Goal: Information Seeking & Learning: Find specific fact

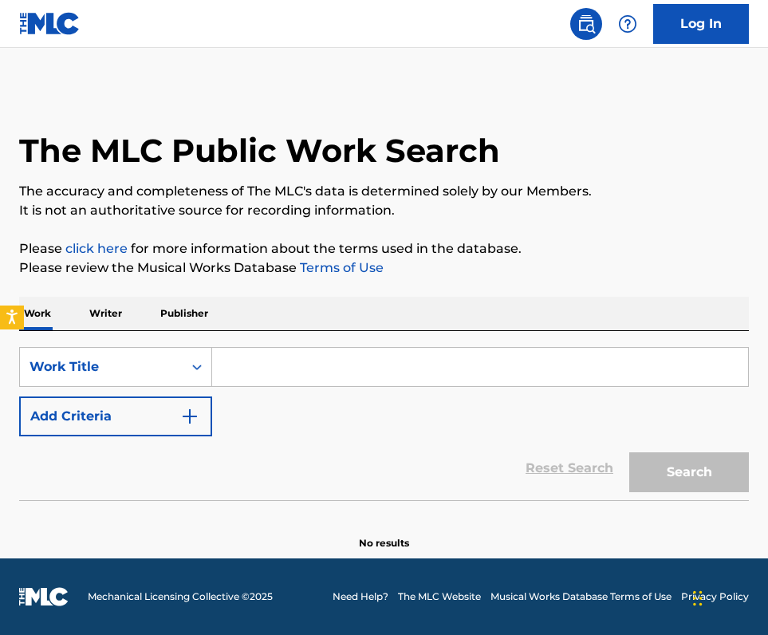
click at [362, 452] on div "Reset Search Search" at bounding box center [383, 468] width 729 height 64
click at [140, 342] on div "SearchWithCriteria1c841854-cbea-497a-bd70-f0cd89354c19 Work Title Add Criteria …" at bounding box center [383, 415] width 729 height 169
click at [141, 370] on div "Work Title" at bounding box center [101, 366] width 144 height 19
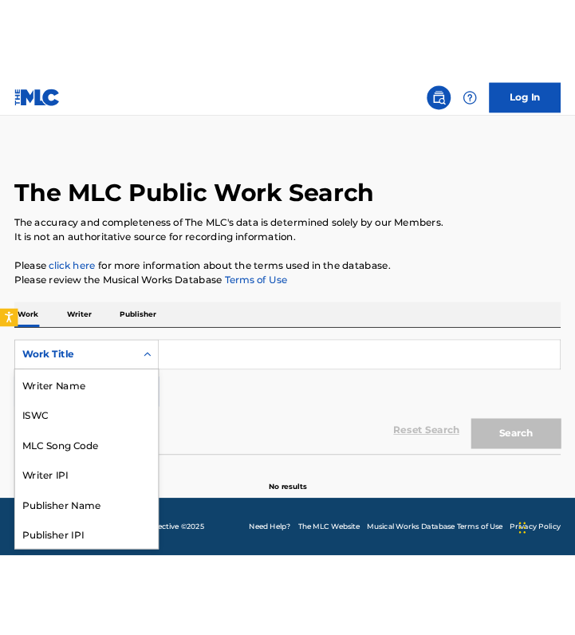
scroll to position [80, 0]
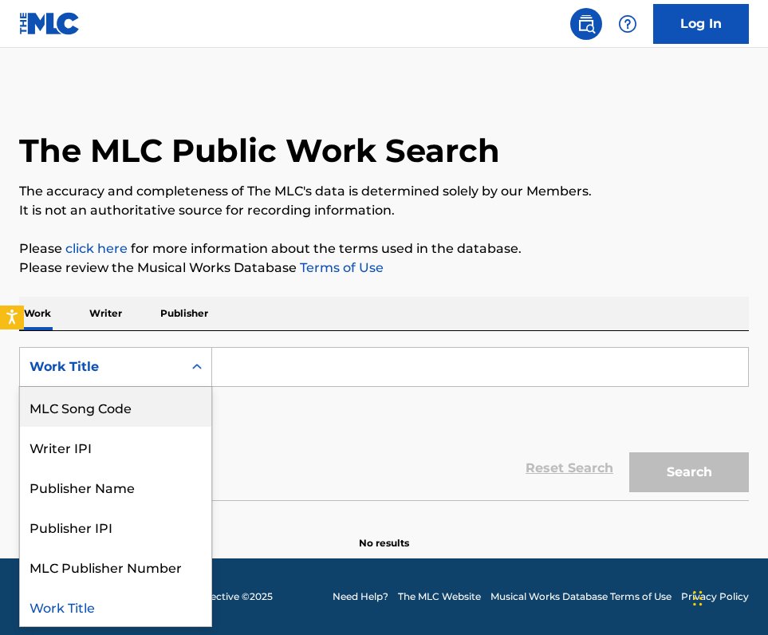
click at [132, 407] on div "MLC Song Code" at bounding box center [115, 407] width 191 height 40
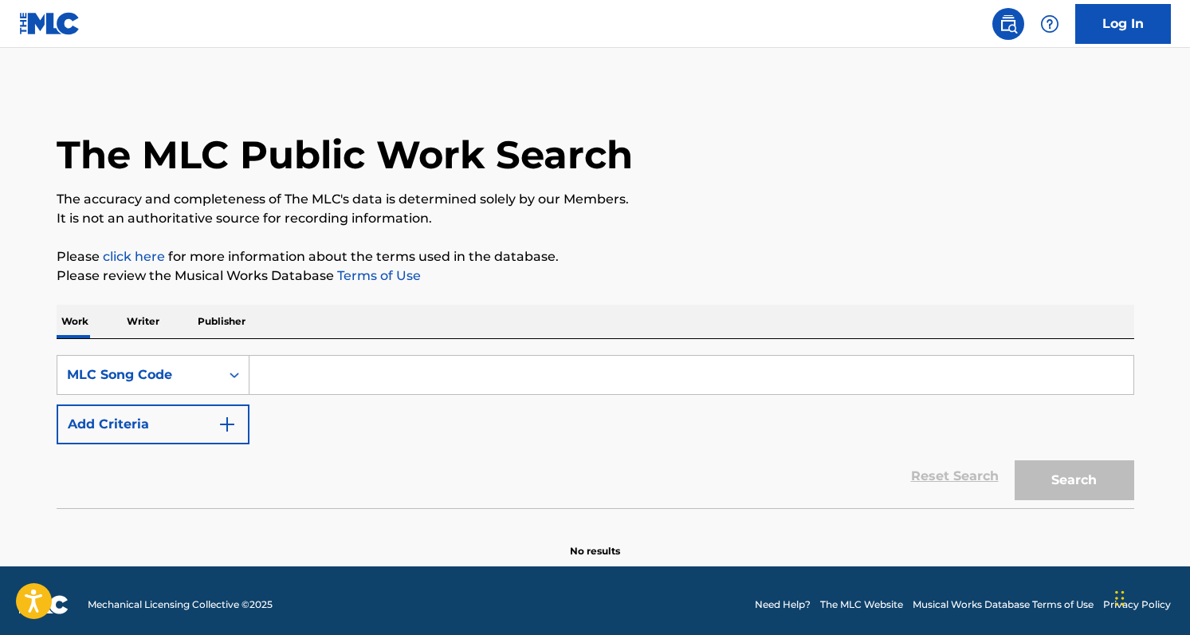
click at [554, 332] on div "Work Writer Publisher" at bounding box center [596, 321] width 1078 height 33
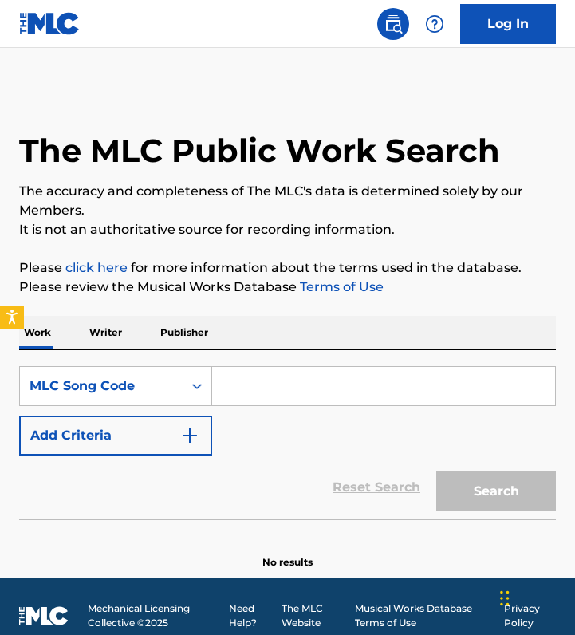
click at [236, 391] on input "Search Form" at bounding box center [383, 386] width 343 height 38
paste input "DB2G0Y"
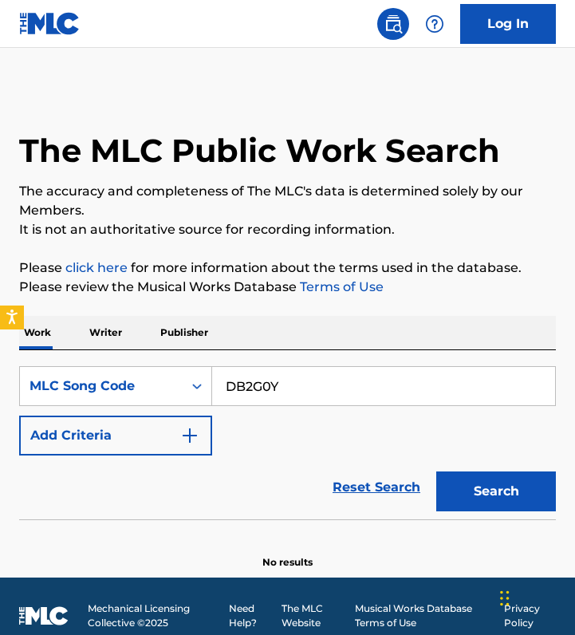
type input "DB2G0Y"
click at [436, 471] on button "Search" at bounding box center [496, 491] width 120 height 40
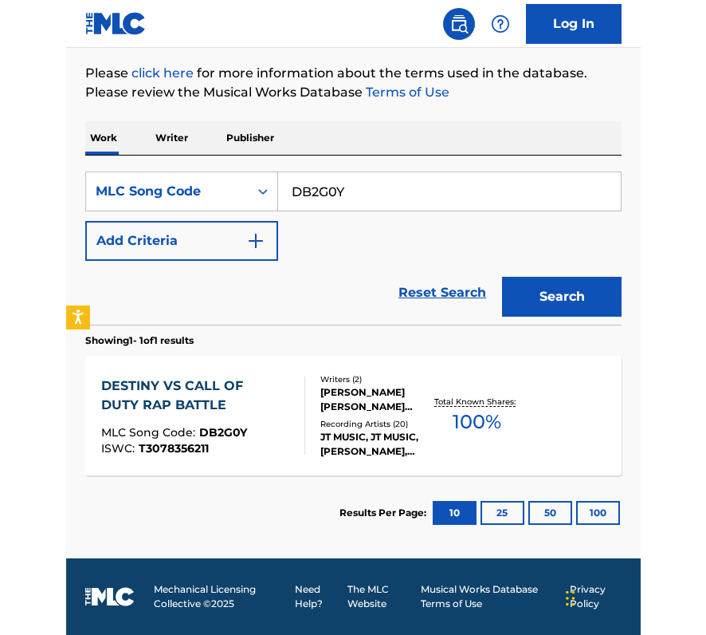
scroll to position [175, 0]
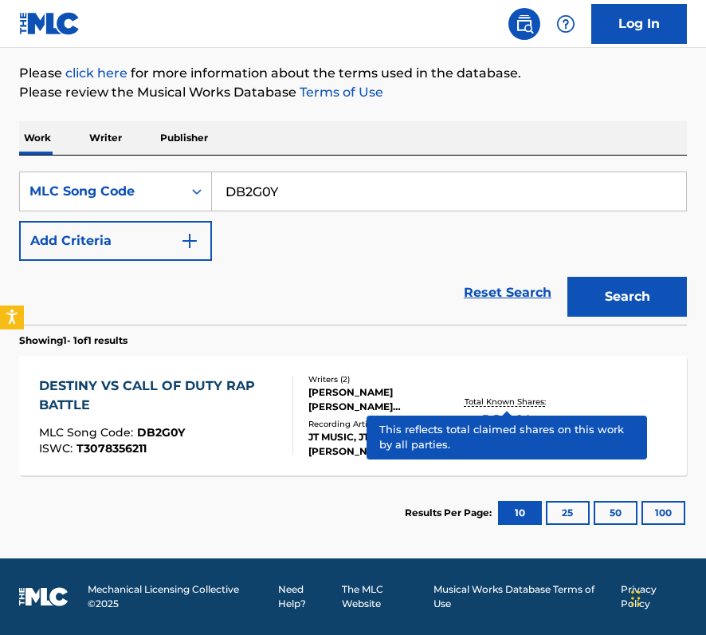
click at [527, 403] on p "Total Known Shares:" at bounding box center [507, 401] width 85 height 12
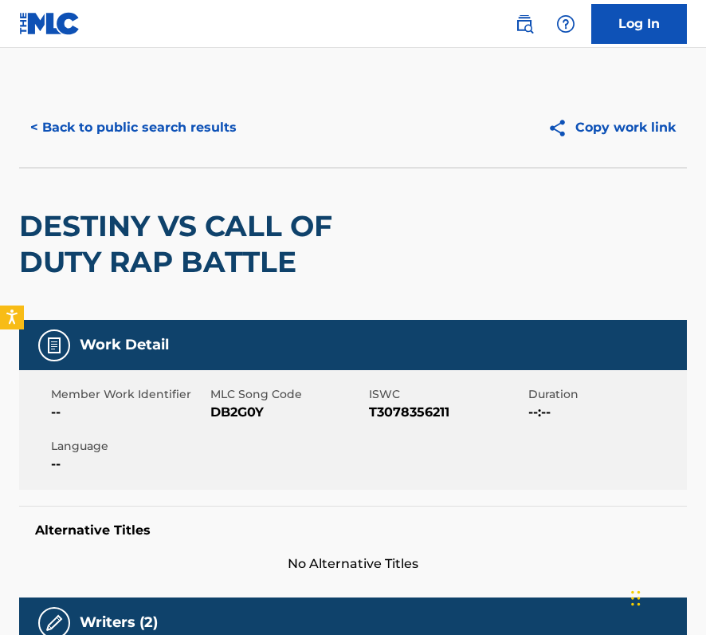
click at [175, 134] on button "< Back to public search results" at bounding box center [133, 128] width 229 height 40
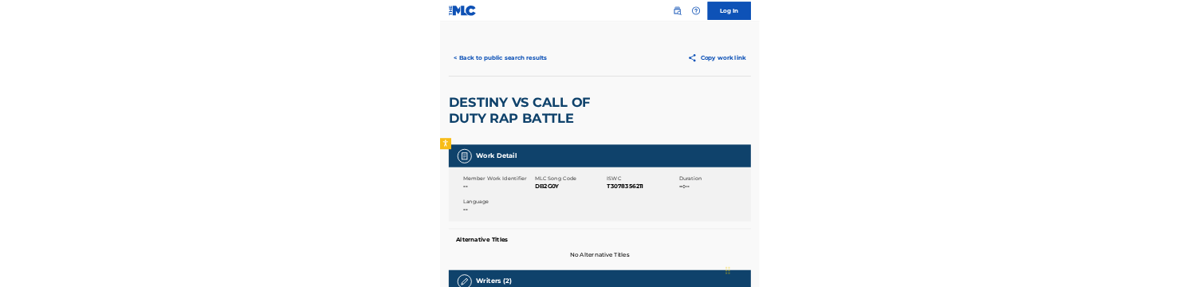
scroll to position [134, 0]
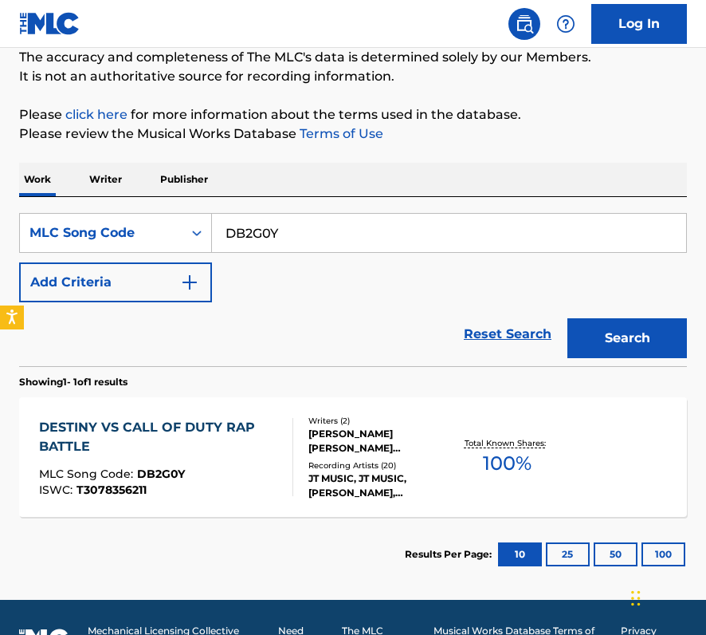
click at [335, 284] on div "SearchWithCriteriad81452f2-2e8e-4b76-8a94-9e3506b7e075 MLC Song Code DB2G0Y Add…" at bounding box center [353, 257] width 668 height 89
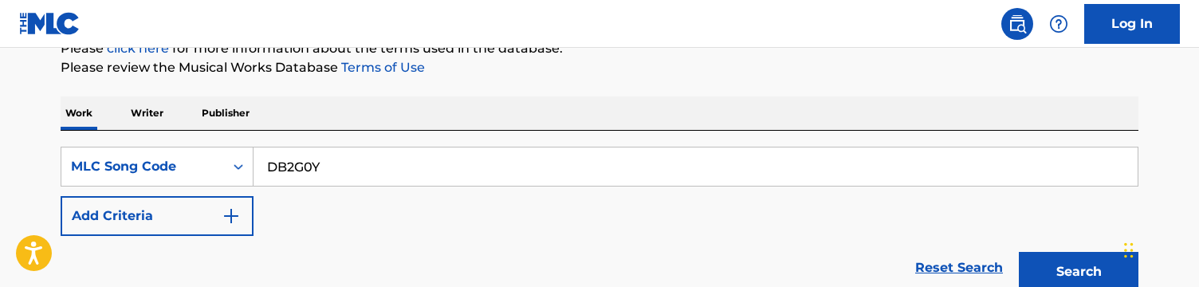
scroll to position [188, 0]
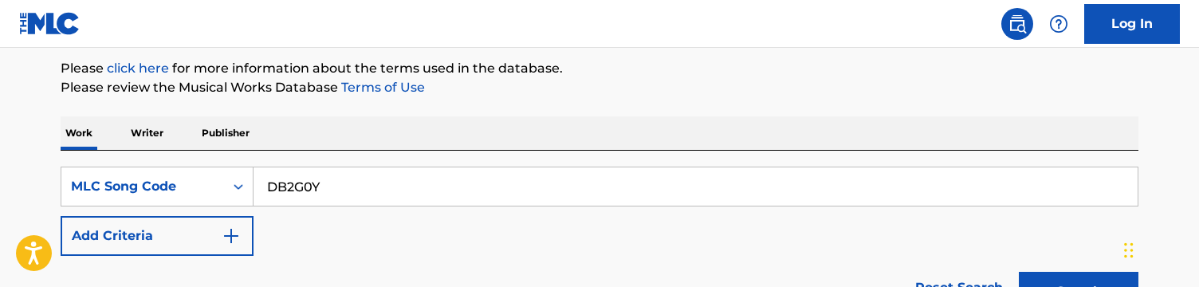
click at [356, 176] on input "DB2G0Y" at bounding box center [696, 186] width 884 height 38
paste input "TCACJ1522808"
click at [400, 182] on input "TCACJ1522808" at bounding box center [696, 186] width 884 height 38
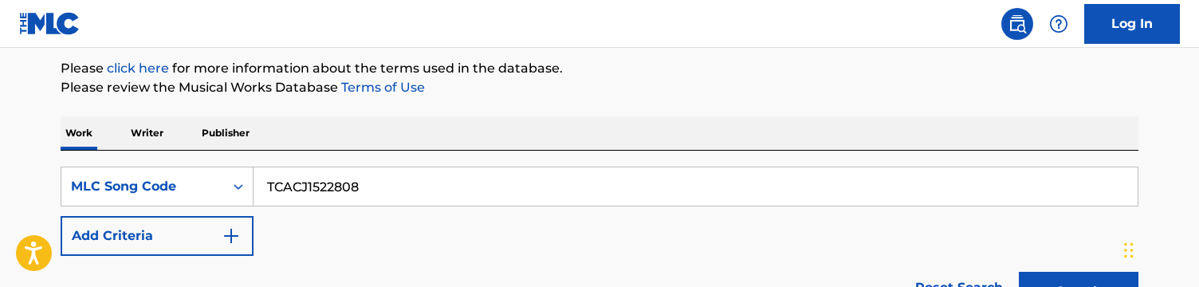
click at [400, 182] on input "TCACJ1522808" at bounding box center [696, 186] width 884 height 38
paste input "VV7HMR"
type input "VV7HMR"
click at [1019, 272] on button "Search" at bounding box center [1079, 292] width 120 height 40
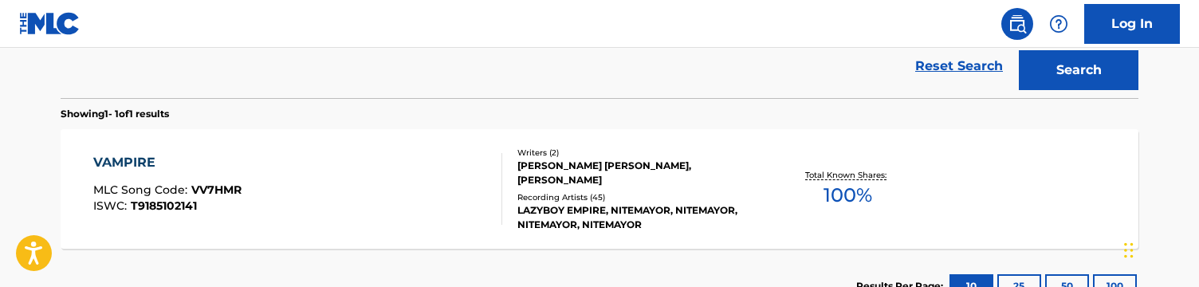
scroll to position [408, 0]
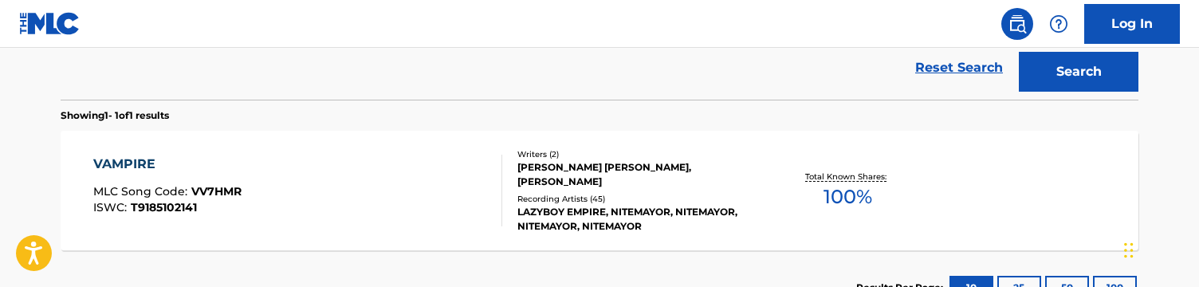
click at [545, 194] on div "Recording Artists ( 45 )" at bounding box center [637, 199] width 241 height 12
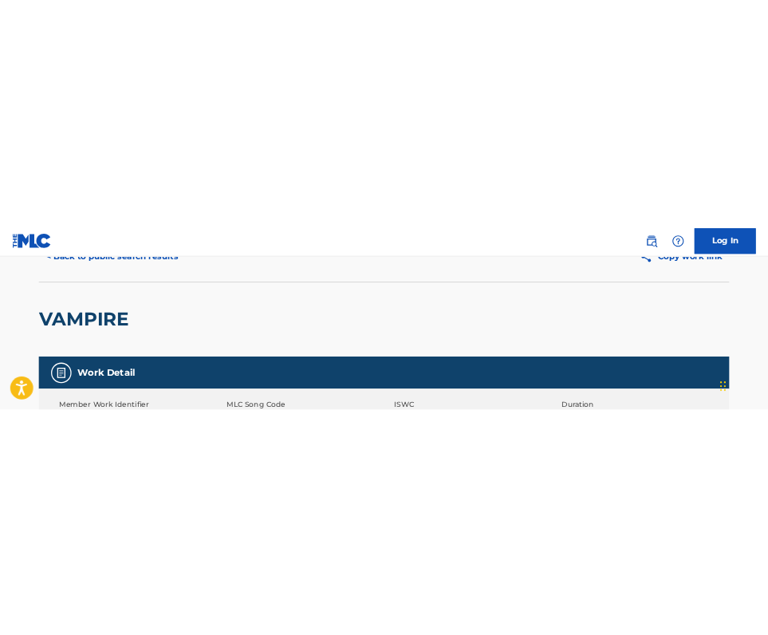
scroll to position [116, 0]
